Goal: Information Seeking & Learning: Find specific fact

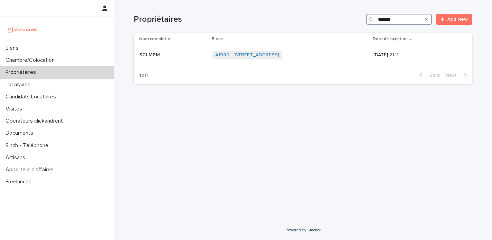
drag, startPoint x: 338, startPoint y: 14, endPoint x: 277, endPoint y: 14, distance: 61.1
click at [277, 14] on div "Propriétaires ******* Add New" at bounding box center [303, 19] width 338 height 11
drag, startPoint x: 402, startPoint y: 18, endPoint x: 340, endPoint y: 7, distance: 62.6
click at [343, 10] on div "Propriétaires ******* Add New" at bounding box center [303, 16] width 338 height 33
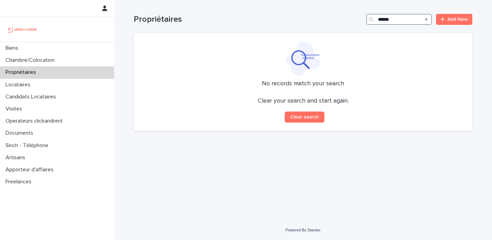
drag, startPoint x: 390, startPoint y: 19, endPoint x: 325, endPoint y: 10, distance: 65.2
click at [327, 11] on div "Propriétaires ****** Add New" at bounding box center [303, 16] width 338 height 33
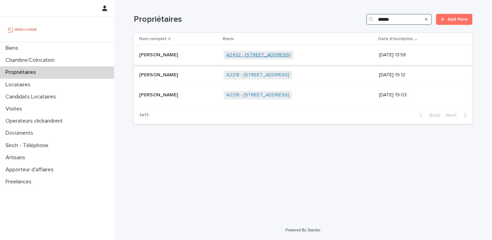
type input "******"
click at [258, 53] on link "A2432 - [STREET_ADDRESS]" at bounding box center [258, 55] width 64 height 6
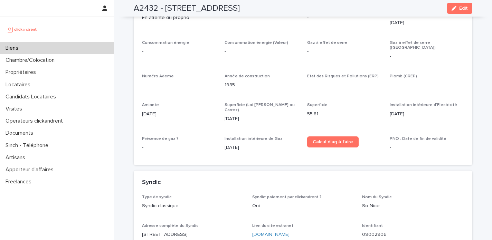
scroll to position [1765, 0]
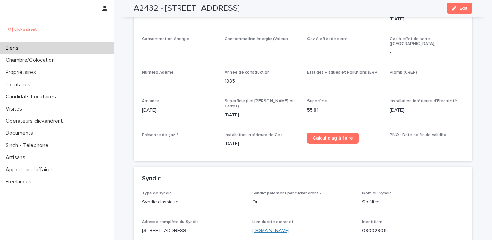
click at [272, 228] on link "[DOMAIN_NAME]" at bounding box center [270, 230] width 37 height 5
drag, startPoint x: 384, startPoint y: 192, endPoint x: 359, endPoint y: 191, distance: 24.5
click at [362, 227] on p "09002906" at bounding box center [413, 230] width 102 height 7
copy p "09002906"
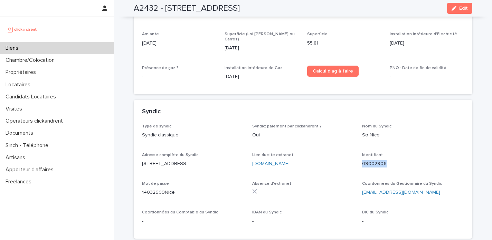
scroll to position [1835, 0]
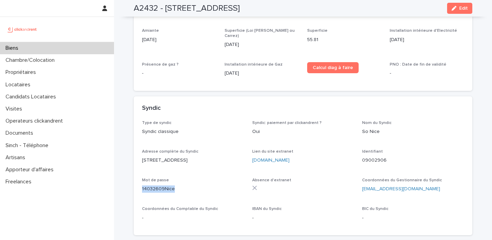
drag, startPoint x: 177, startPoint y: 149, endPoint x: 134, endPoint y: 150, distance: 43.9
click at [134, 150] on div "Type de syndic Syndic classique Syndic: paiement par clickandrent ? Oui Nom du …" at bounding box center [303, 177] width 338 height 115
copy p "14032609Nice"
click at [31, 69] on p "Propriétaires" at bounding box center [22, 72] width 39 height 7
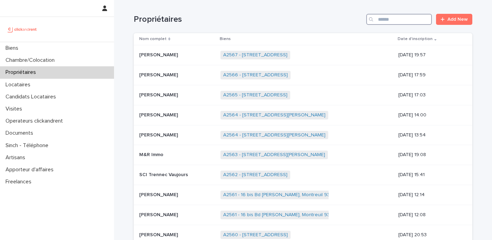
click at [395, 17] on input "Search" at bounding box center [399, 19] width 66 height 11
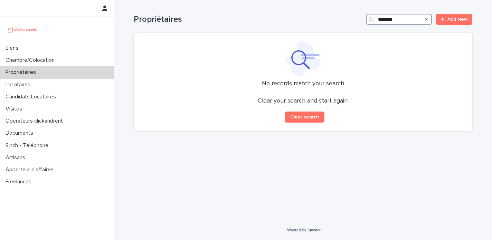
type input "*******"
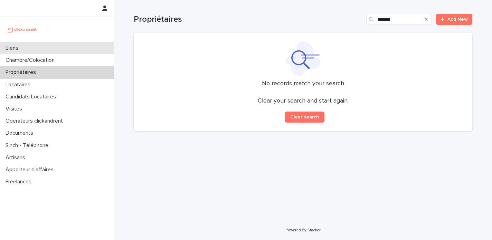
click at [29, 52] on div "Biens" at bounding box center [57, 48] width 114 height 12
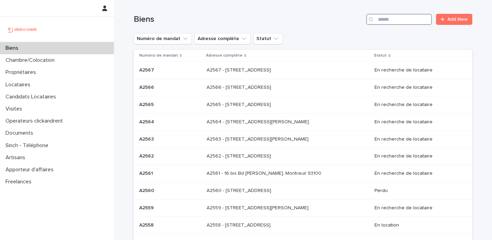
click at [380, 21] on input "Search" at bounding box center [399, 19] width 66 height 11
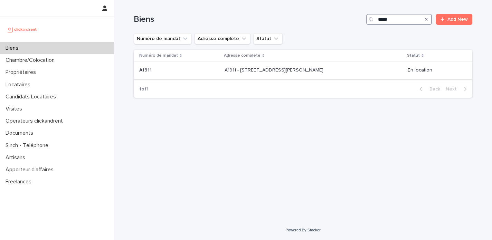
type input "*****"
click at [247, 70] on p "A1911 - [STREET_ADDRESS][PERSON_NAME]" at bounding box center [274, 69] width 100 height 7
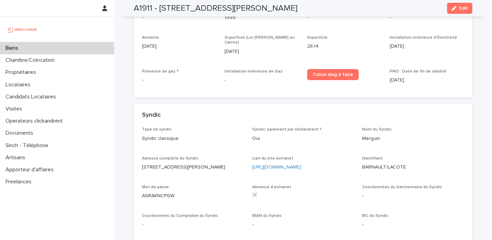
scroll to position [2249, 0]
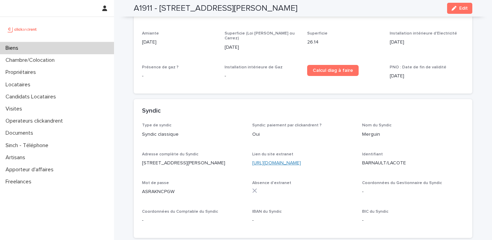
click at [298, 161] on link "[URL][DOMAIN_NAME]" at bounding box center [276, 163] width 49 height 5
drag, startPoint x: 405, startPoint y: 112, endPoint x: 357, endPoint y: 110, distance: 48.0
click at [357, 123] on div "Type de syndic Syndic classique Syndic: paiement par clickandrent ? Oui Nom du …" at bounding box center [303, 176] width 322 height 107
copy p "BARNAULT/LACOTE"
drag, startPoint x: 174, startPoint y: 137, endPoint x: 139, endPoint y: 137, distance: 35.2
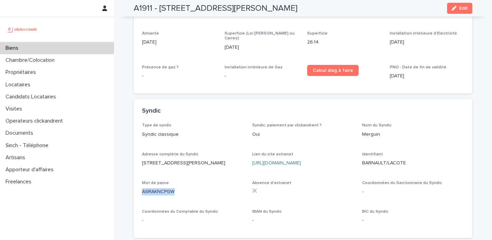
click at [139, 137] on div "Type de syndic Syndic classique Syndic: paiement par clickandrent ? Oui Nom du …" at bounding box center [303, 180] width 338 height 115
copy p "ASRAKNCPGW"
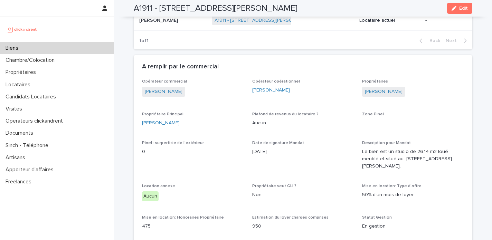
scroll to position [358, 0]
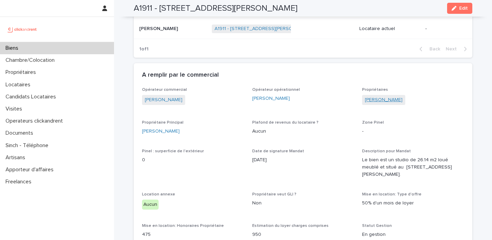
click at [382, 96] on link "[PERSON_NAME]" at bounding box center [384, 99] width 38 height 7
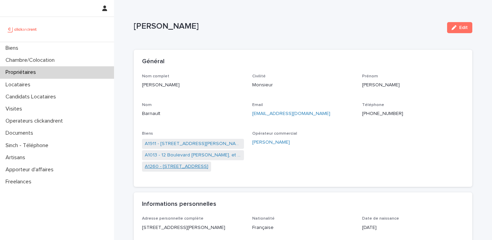
click at [208, 164] on link "A1260 - [STREET_ADDRESS]" at bounding box center [177, 166] width 64 height 7
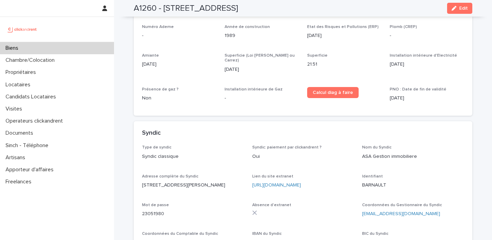
scroll to position [2300, 0]
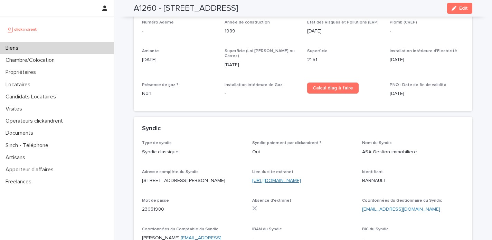
click at [301, 178] on link "[URL][DOMAIN_NAME]" at bounding box center [276, 180] width 49 height 5
drag, startPoint x: 384, startPoint y: 128, endPoint x: 356, endPoint y: 127, distance: 27.6
click at [356, 140] on div "Type de syndic Syndic classique Syndic: paiement par clickandrent ? Oui Nom du …" at bounding box center [303, 197] width 322 height 114
copy p "BARNAULT"
drag, startPoint x: 166, startPoint y: 154, endPoint x: 136, endPoint y: 154, distance: 29.7
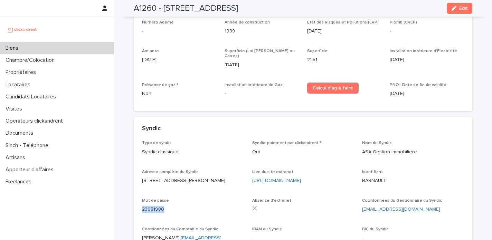
click at [136, 154] on div "Type de syndic Syndic classique Syndic: paiement par clickandrent ? Oui Nom du …" at bounding box center [303, 201] width 338 height 122
copy p "23051980"
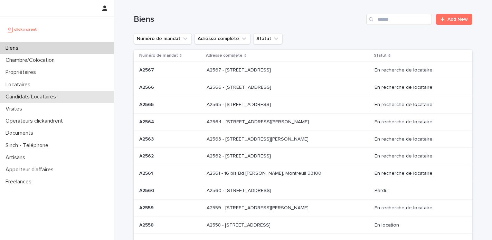
click at [29, 91] on div "Candidats Locataires" at bounding box center [57, 97] width 114 height 12
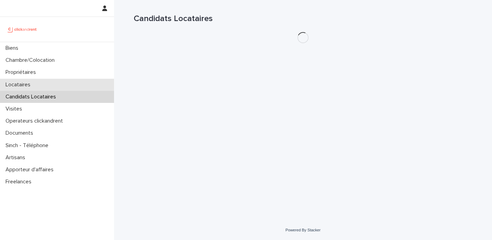
click at [31, 87] on p "Locataires" at bounding box center [19, 84] width 33 height 7
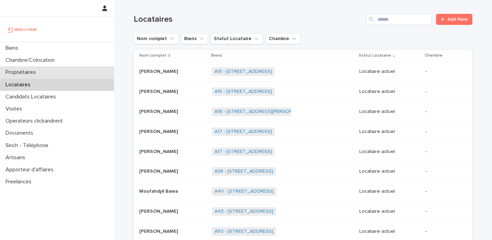
click at [50, 71] on div "Propriétaires" at bounding box center [57, 72] width 114 height 12
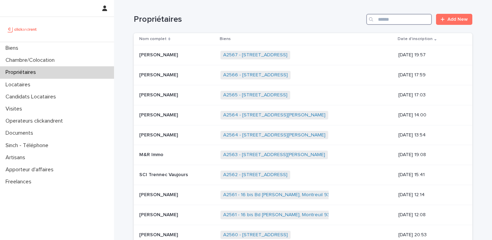
drag, startPoint x: 376, startPoint y: 19, endPoint x: 373, endPoint y: 20, distance: 3.5
click at [375, 19] on input "Search" at bounding box center [399, 19] width 66 height 11
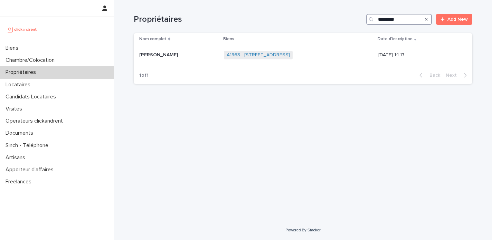
drag, startPoint x: 404, startPoint y: 20, endPoint x: 305, endPoint y: 20, distance: 98.7
click at [305, 20] on div "Propriétaires ********* Add New" at bounding box center [303, 19] width 338 height 11
type input "*******"
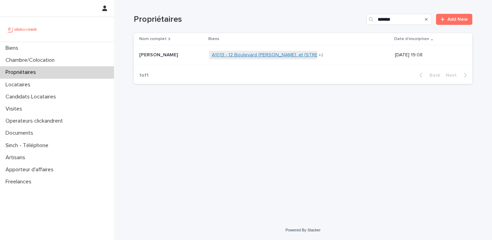
drag, startPoint x: 371, startPoint y: 29, endPoint x: 259, endPoint y: 56, distance: 115.2
click at [259, 56] on link "A1013 - 12 Boulevard [PERSON_NAME], et [STREET_ADDRESS]" at bounding box center [281, 55] width 138 height 6
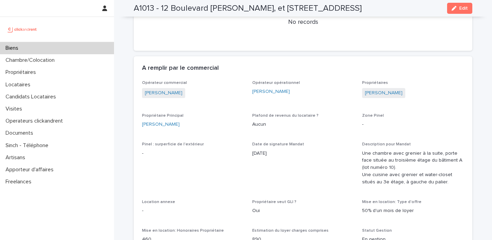
scroll to position [404, 0]
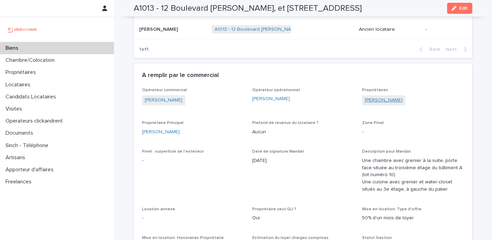
click at [389, 97] on link "[PERSON_NAME]" at bounding box center [384, 100] width 38 height 7
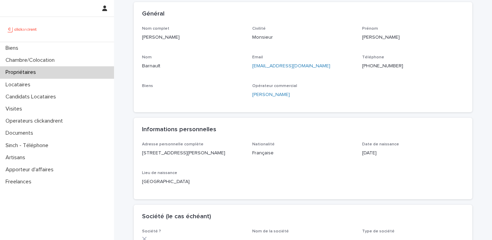
scroll to position [52, 0]
